Goal: Task Accomplishment & Management: Manage account settings

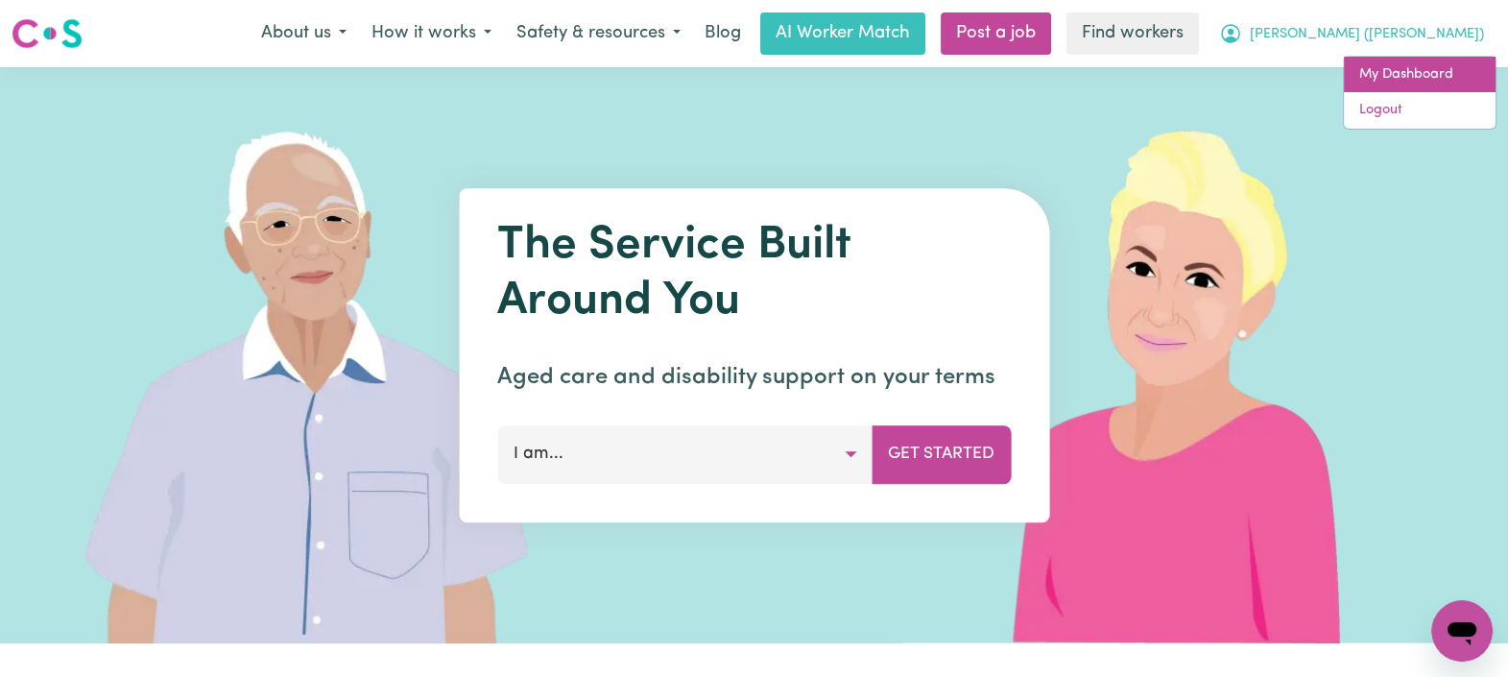
click at [1363, 71] on link "My Dashboard" at bounding box center [1420, 75] width 152 height 36
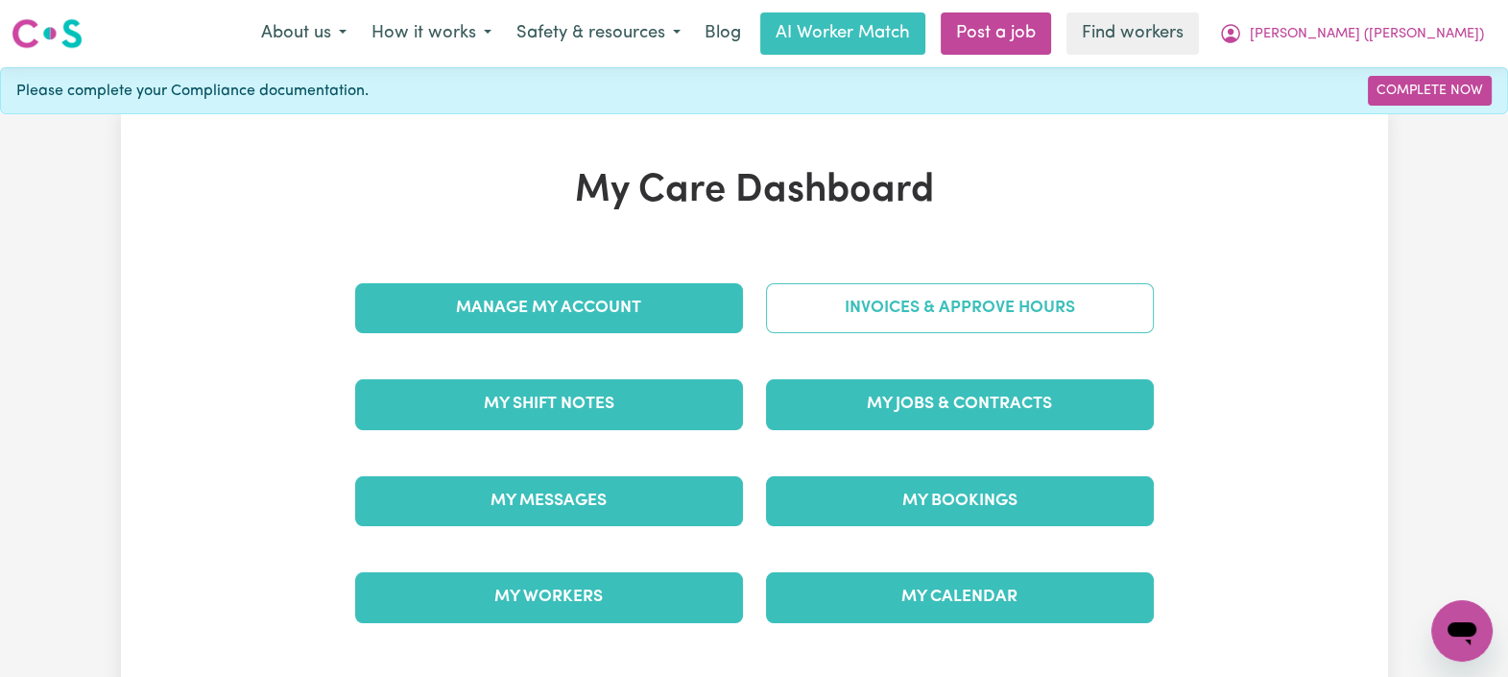
click at [845, 310] on link "Invoices & Approve Hours" at bounding box center [960, 308] width 388 height 50
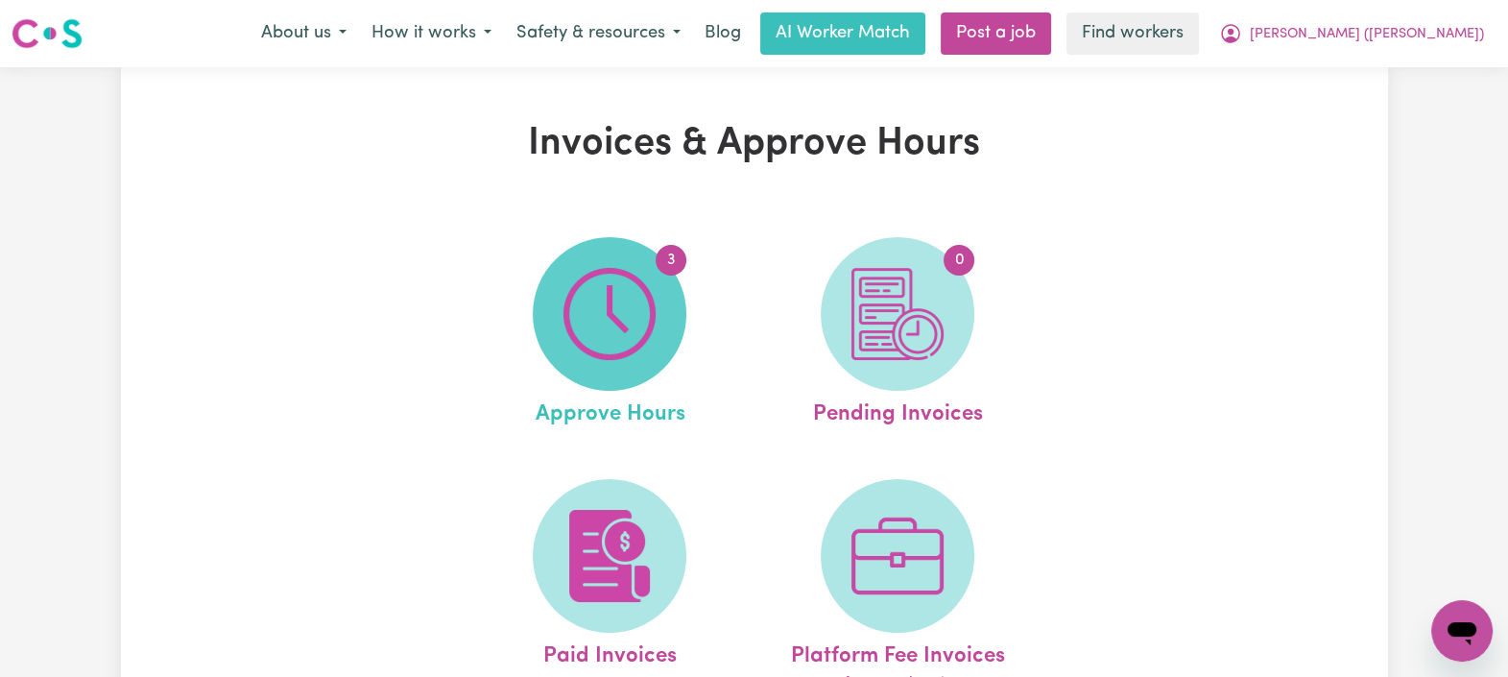
click at [645, 305] on img at bounding box center [609, 314] width 92 height 92
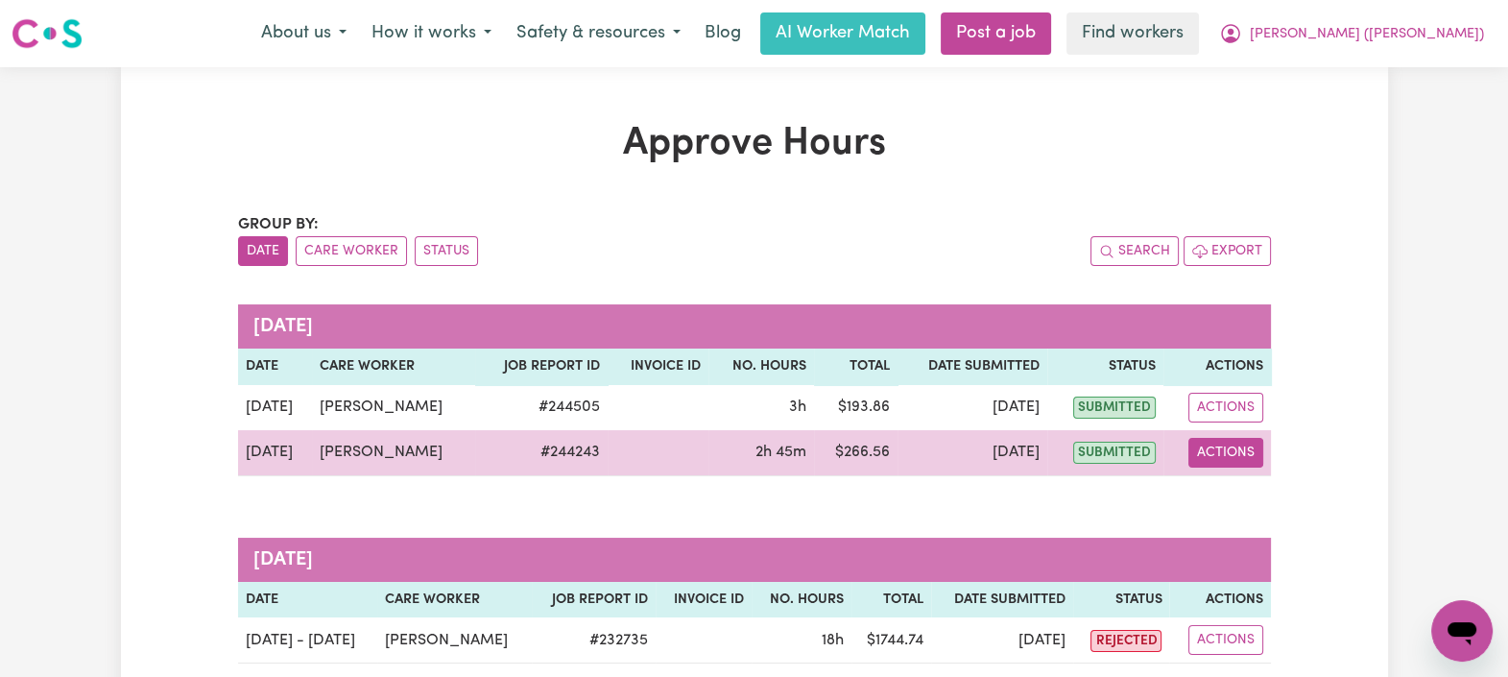
click at [1239, 449] on button "Actions" at bounding box center [1225, 453] width 75 height 30
click at [1263, 494] on link "View Job Report" at bounding box center [1271, 496] width 164 height 38
select select "pm"
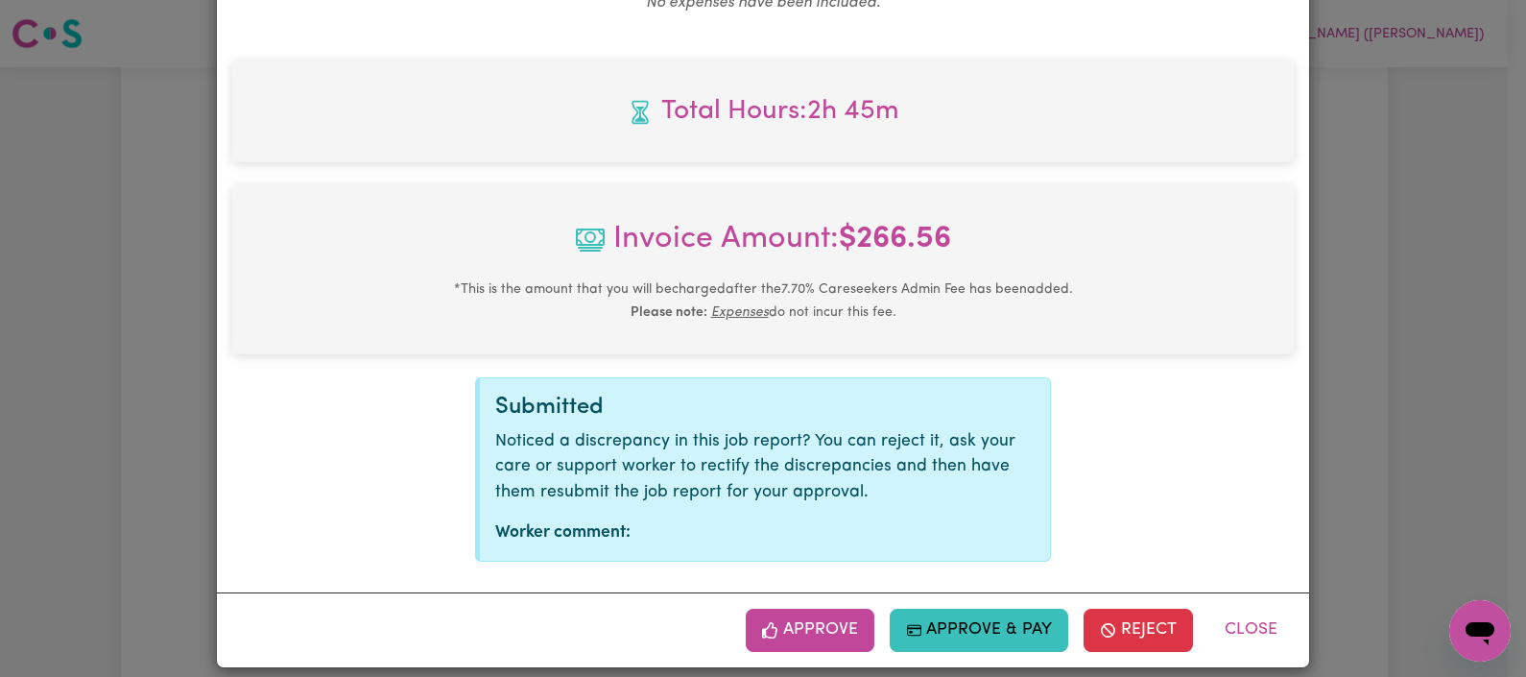
scroll to position [827, 0]
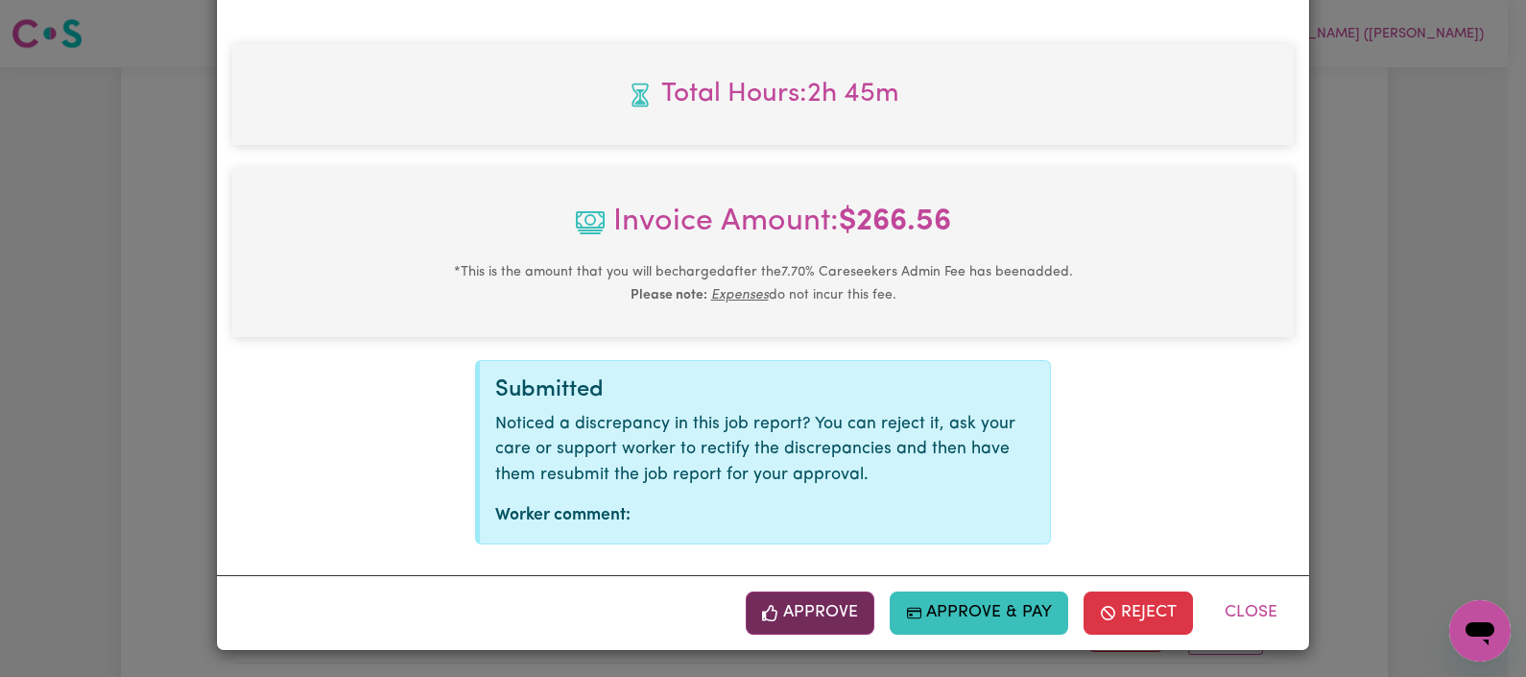
click at [793, 618] on button "Approve" at bounding box center [810, 612] width 129 height 42
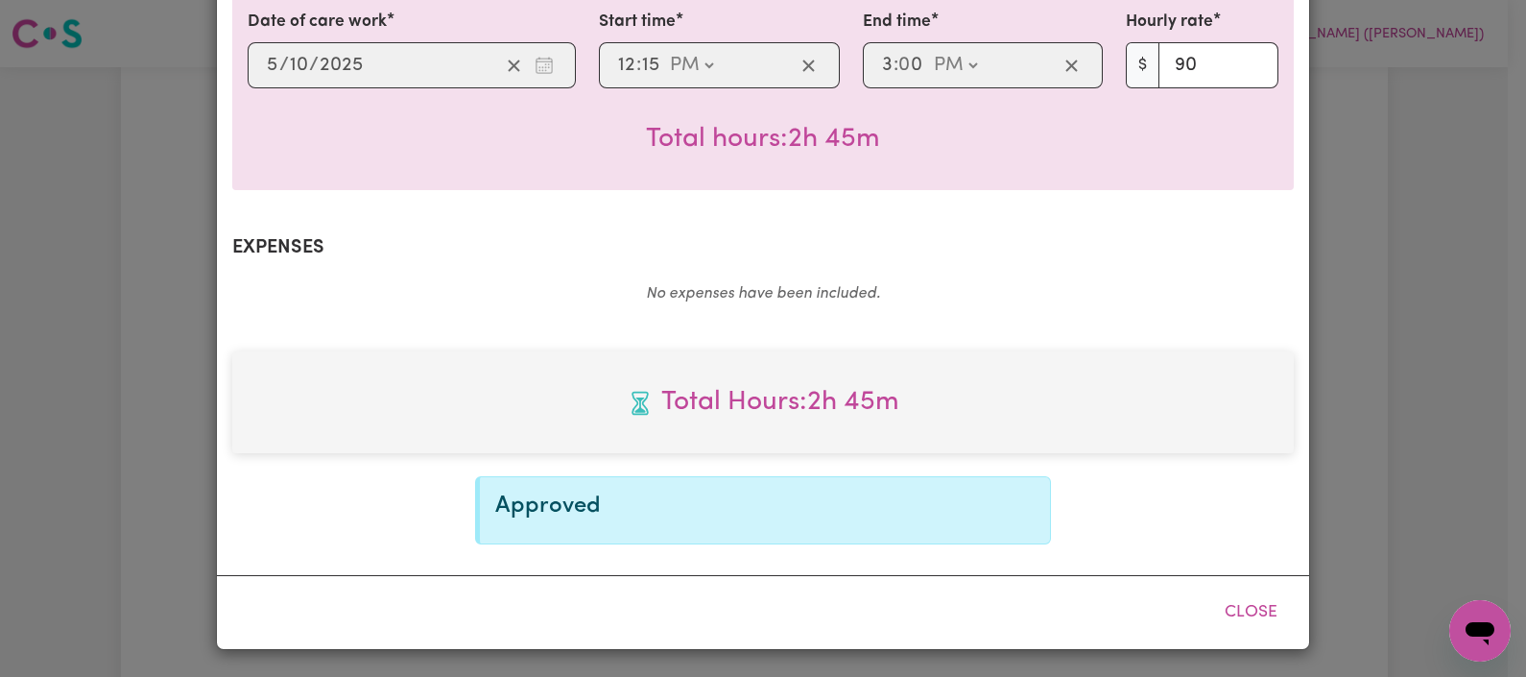
scroll to position [518, 0]
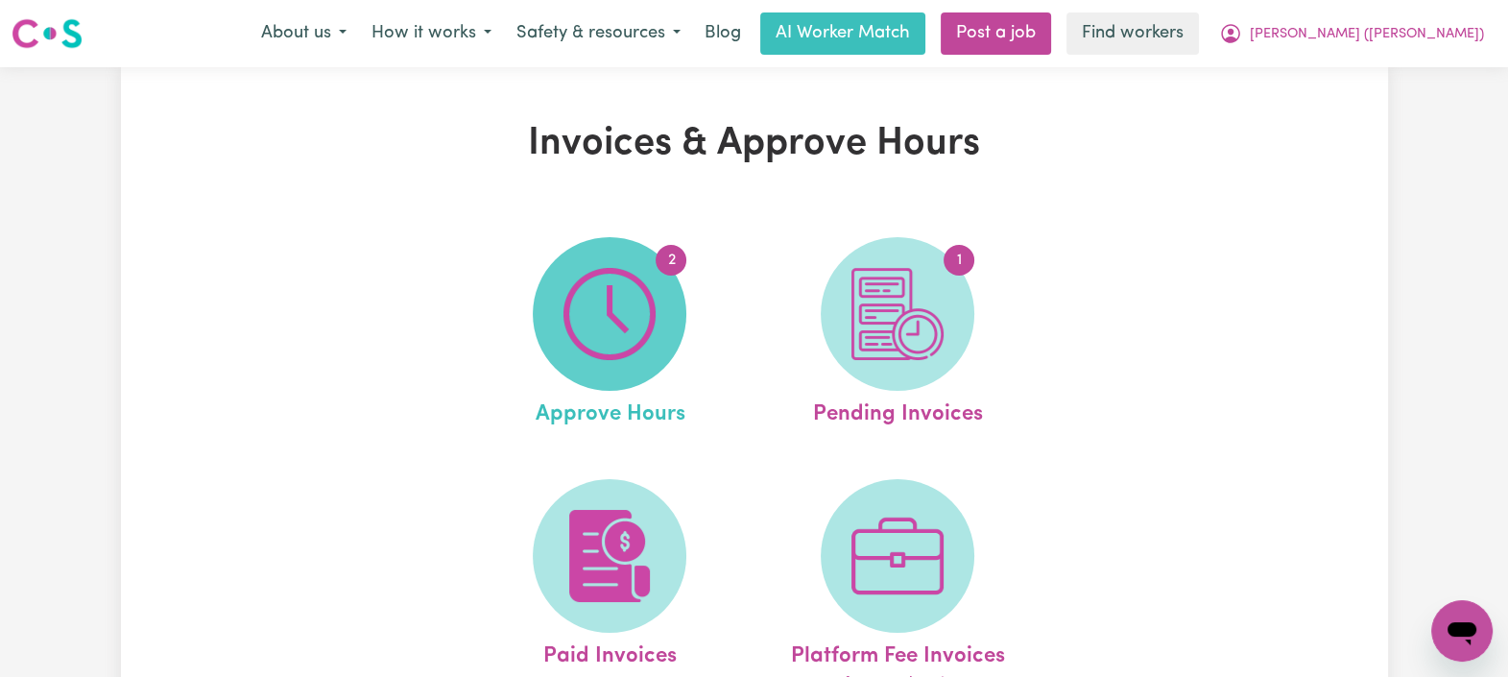
click at [609, 282] on img at bounding box center [609, 314] width 92 height 92
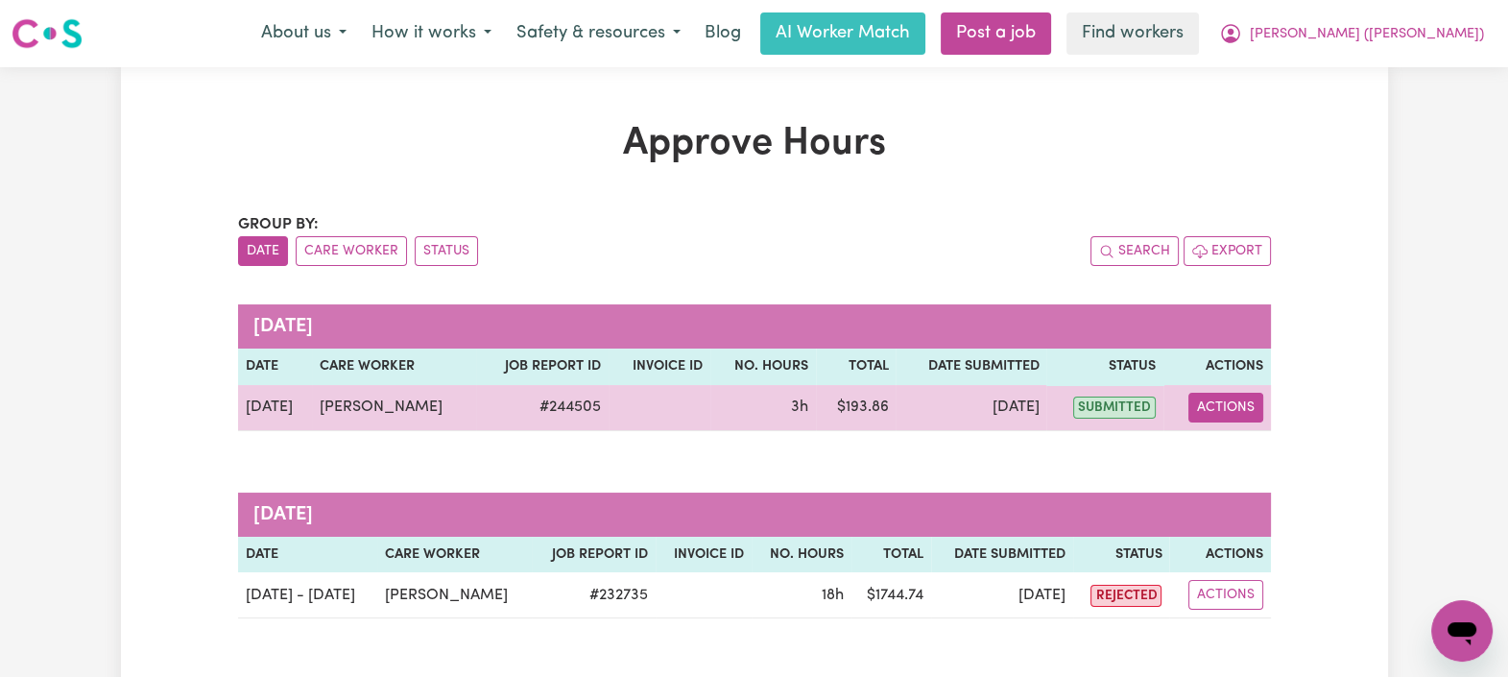
click at [1249, 404] on button "Actions" at bounding box center [1225, 408] width 75 height 30
click at [1259, 457] on link "View Job Report" at bounding box center [1270, 451] width 164 height 38
select select "pm"
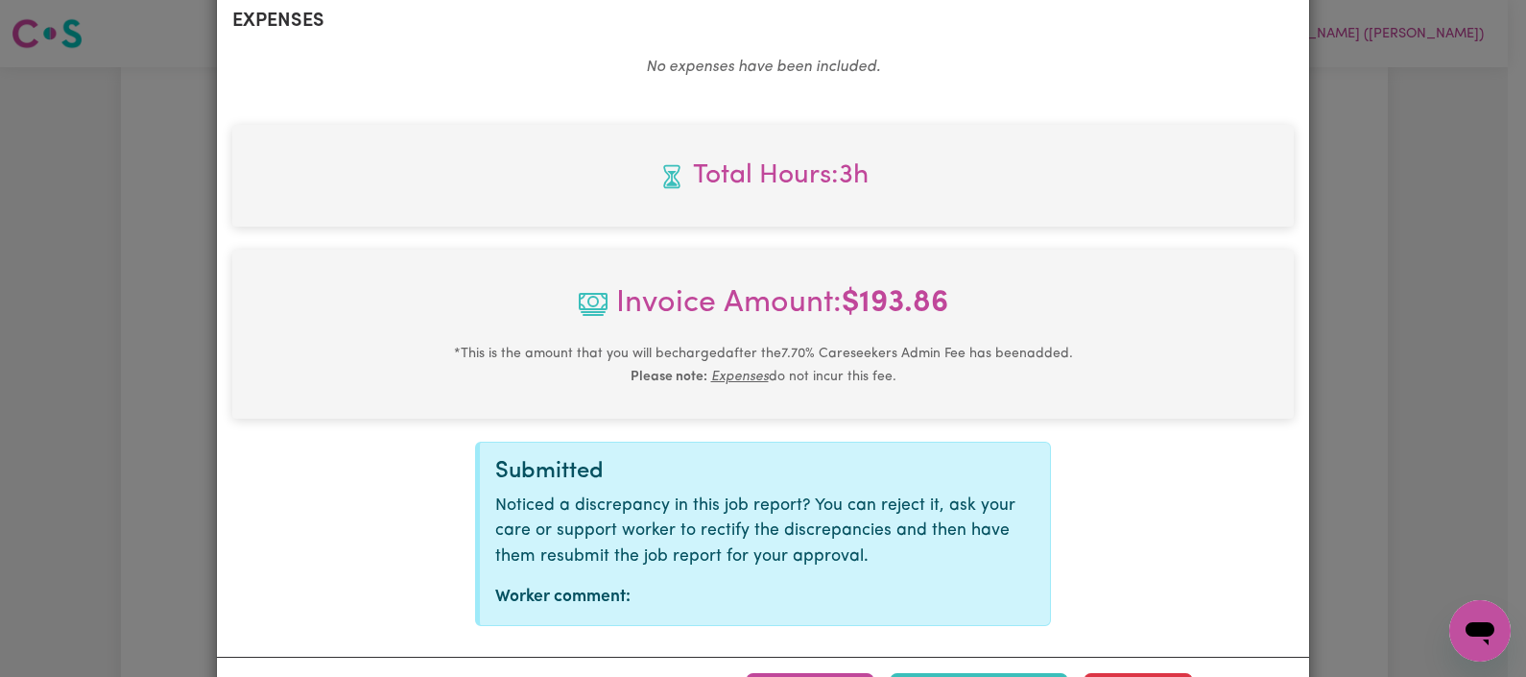
scroll to position [827, 0]
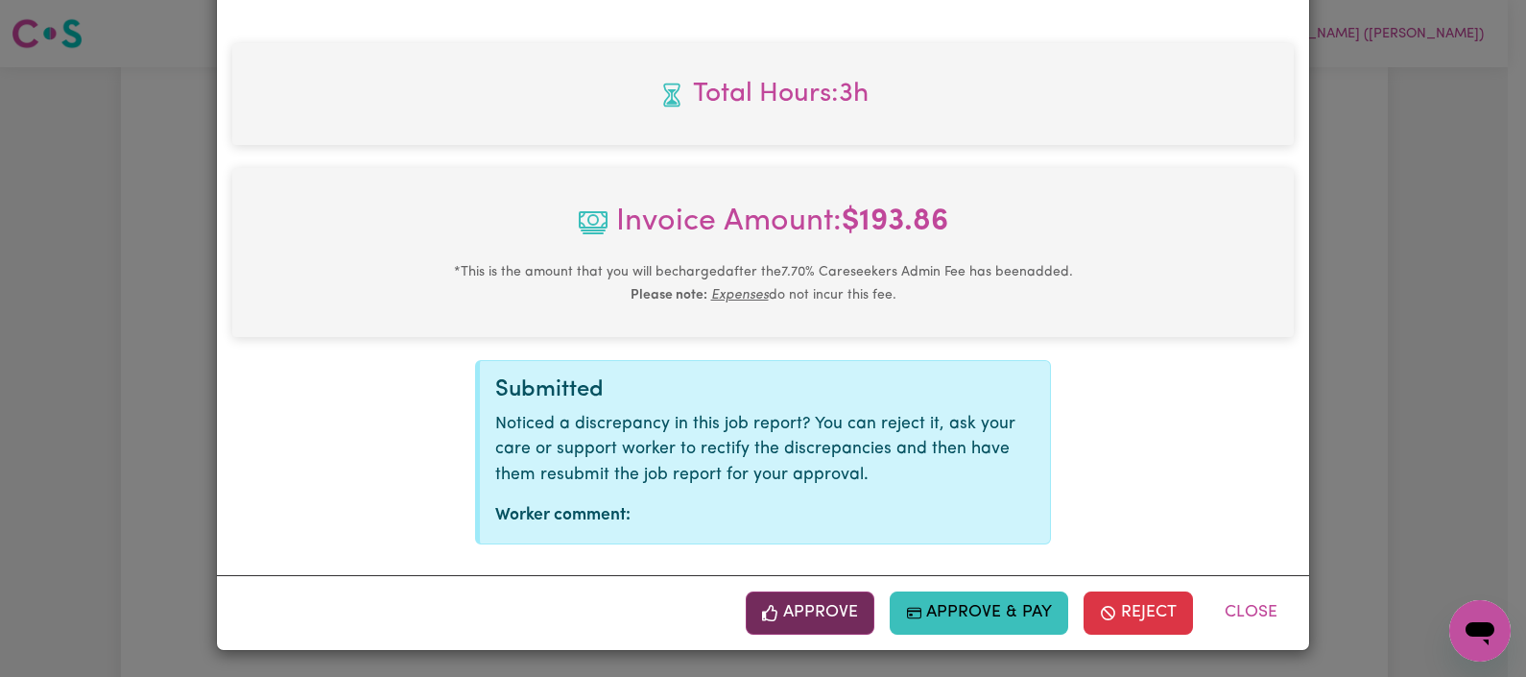
click at [803, 610] on button "Approve" at bounding box center [810, 612] width 129 height 42
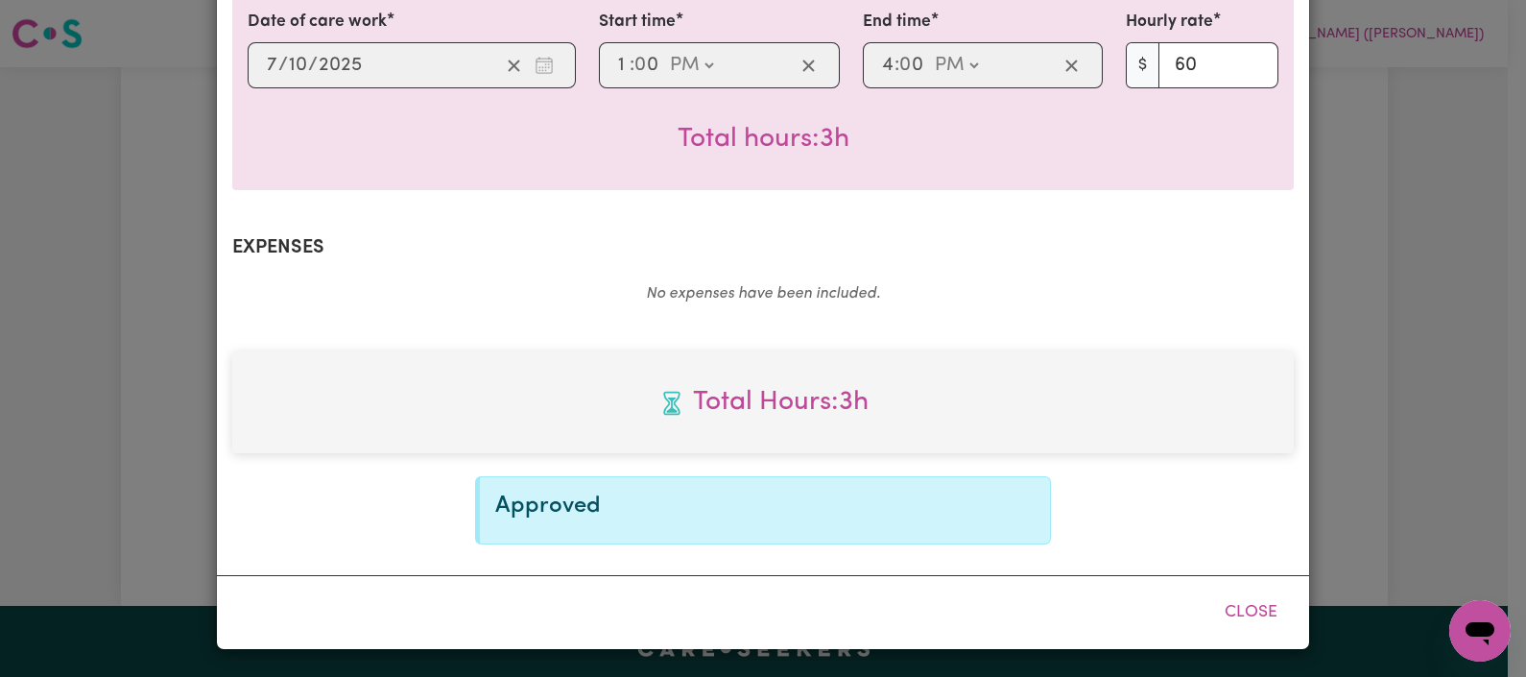
scroll to position [518, 0]
